Goal: Task Accomplishment & Management: Use online tool/utility

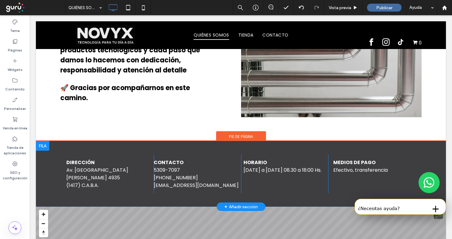
click at [43, 157] on div "DIRECCIÓN Av. San [PERSON_NAME] 4935 (1417) C.A.B.A. Click To Paste COntacto [P…" at bounding box center [241, 174] width 410 height 66
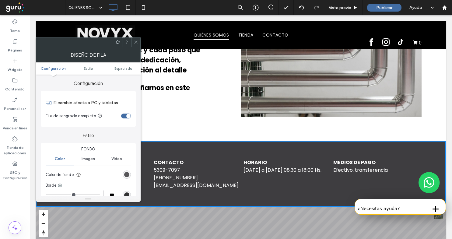
click at [127, 174] on div "rgb(62, 61, 64)" at bounding box center [126, 174] width 5 height 5
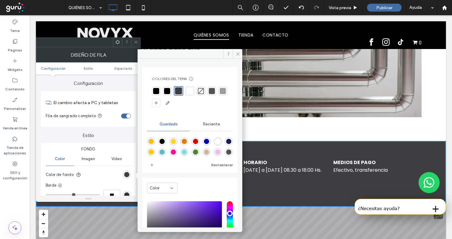
click at [159, 88] on div at bounding box center [156, 91] width 9 height 9
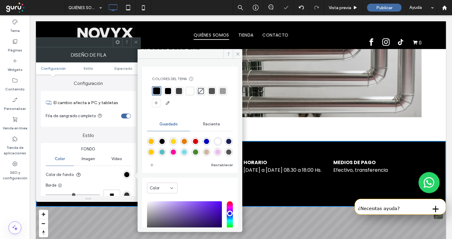
click at [135, 42] on icon at bounding box center [136, 42] width 5 height 5
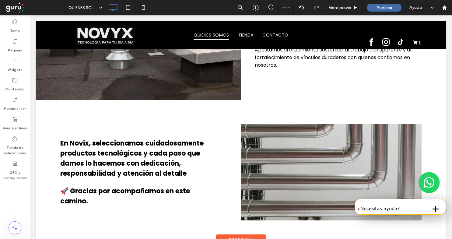
scroll to position [387, 0]
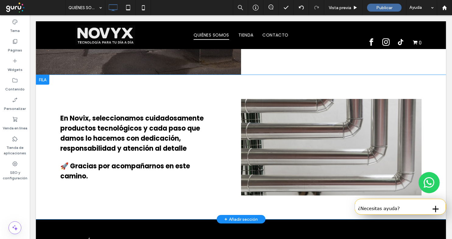
click at [413, 106] on div "Click To Paste" at bounding box center [331, 147] width 181 height 97
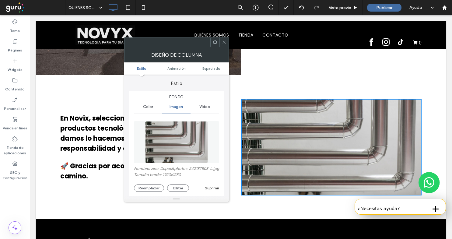
click at [368, 81] on div "En Novix, seleccionamos cuidadosamente productos tecnológicos y cada paso que d…" at bounding box center [241, 147] width 410 height 144
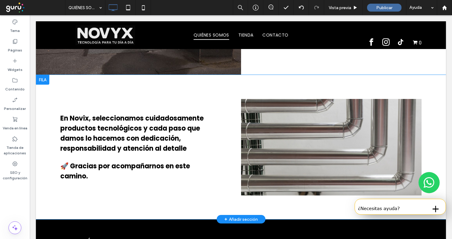
click at [241, 85] on div "En Novix, seleccionamos cuidadosamente productos tecnológicos y cada paso que d…" at bounding box center [241, 147] width 410 height 144
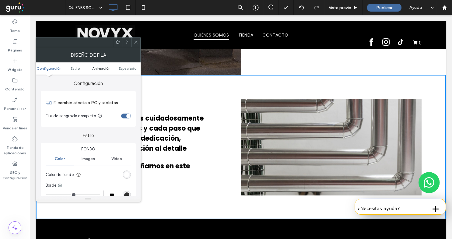
click at [94, 67] on span "Animación" at bounding box center [101, 68] width 18 height 5
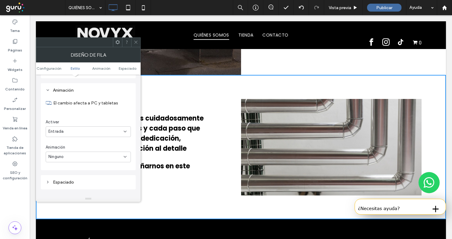
scroll to position [153, 0]
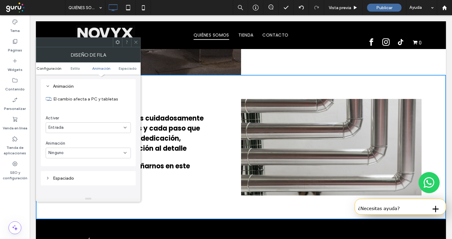
click at [44, 68] on span "Configuración" at bounding box center [49, 68] width 25 height 5
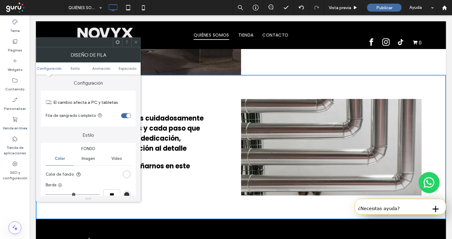
scroll to position [0, 0]
click at [89, 158] on span "Imagen" at bounding box center [88, 159] width 13 height 5
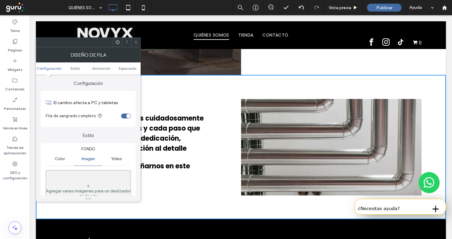
click at [90, 174] on div "Agregar varias imágenes para un deslizador de fondo" at bounding box center [88, 191] width 85 height 40
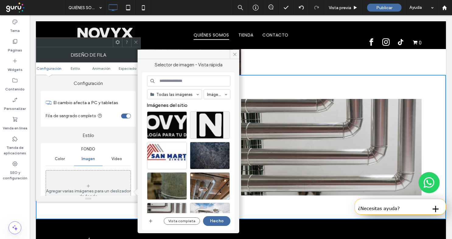
click at [182, 78] on input at bounding box center [188, 81] width 83 height 11
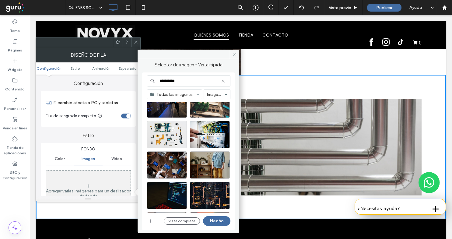
scroll to position [871, 0]
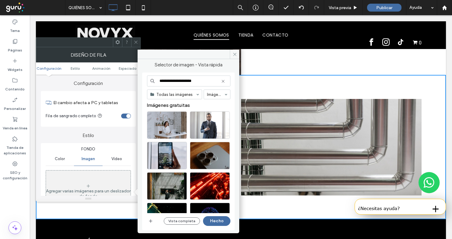
type input "**********"
